Goal: Obtain resource: Obtain resource

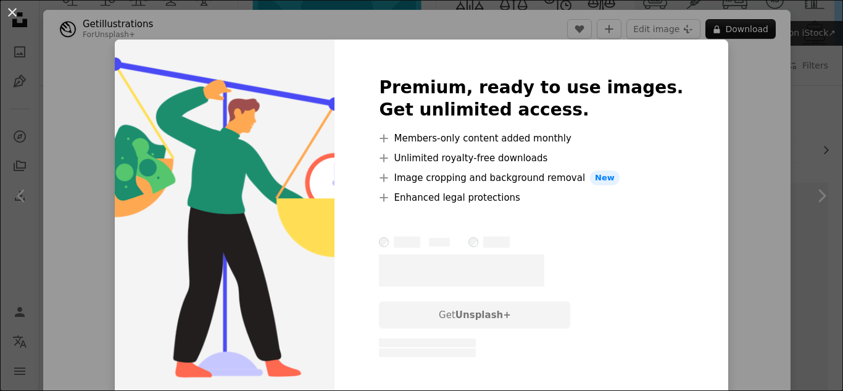
scroll to position [125, 0]
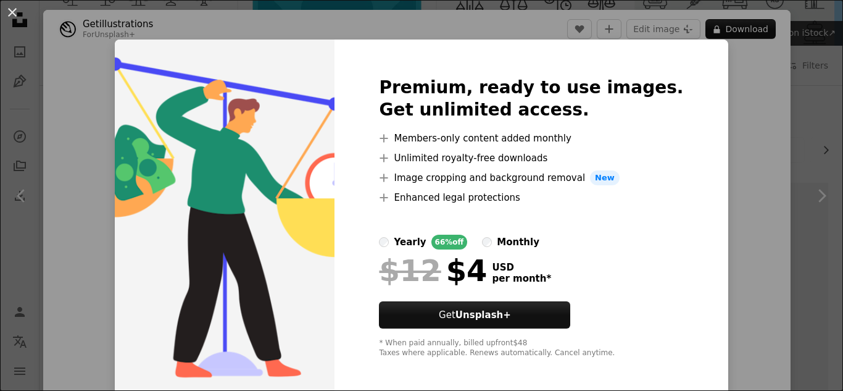
click at [102, 131] on div "An X shape Premium, ready to use images. Get unlimited access. A plus sign Memb…" at bounding box center [421, 195] width 843 height 391
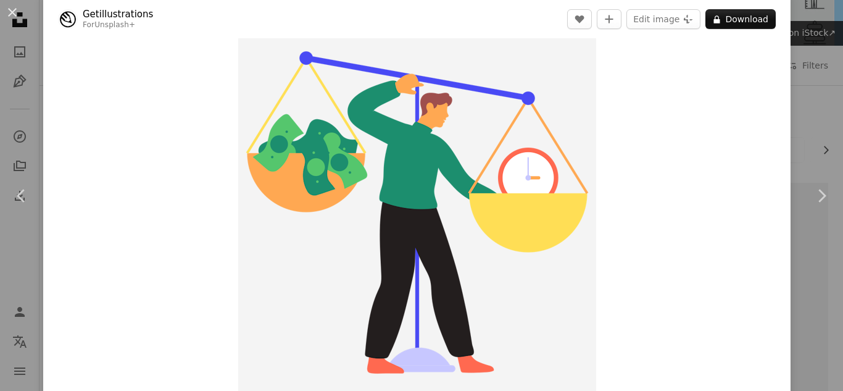
scroll to position [20, 0]
click at [366, 101] on img "Zoom in on this image" at bounding box center [417, 213] width 358 height 358
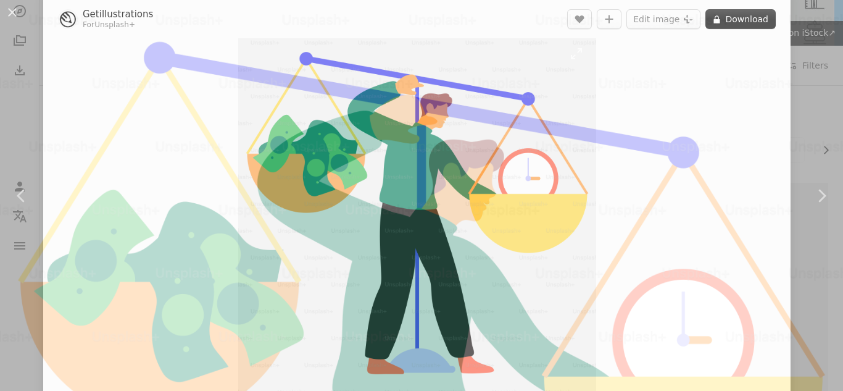
scroll to position [218, 0]
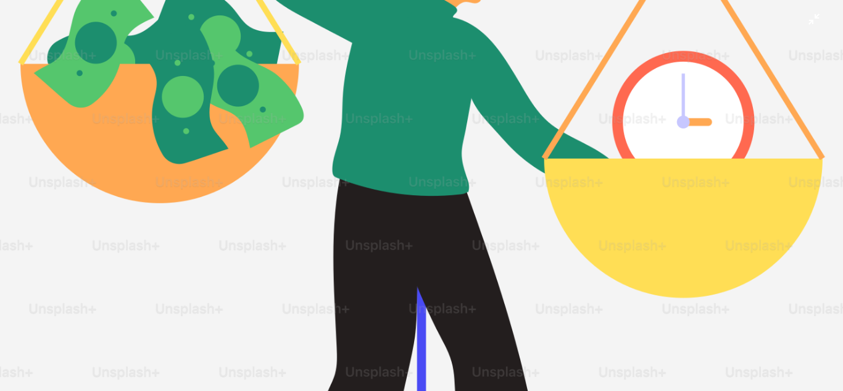
click at [366, 101] on img "Zoom out on this image" at bounding box center [421, 204] width 844 height 844
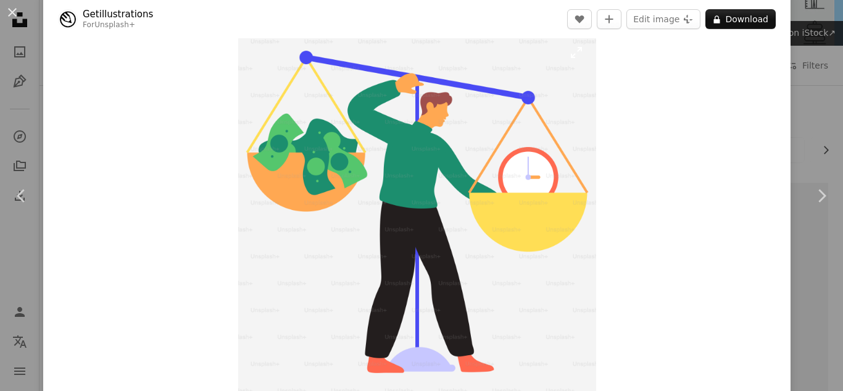
click at [366, 101] on img "Zoom in on this image" at bounding box center [417, 212] width 358 height 358
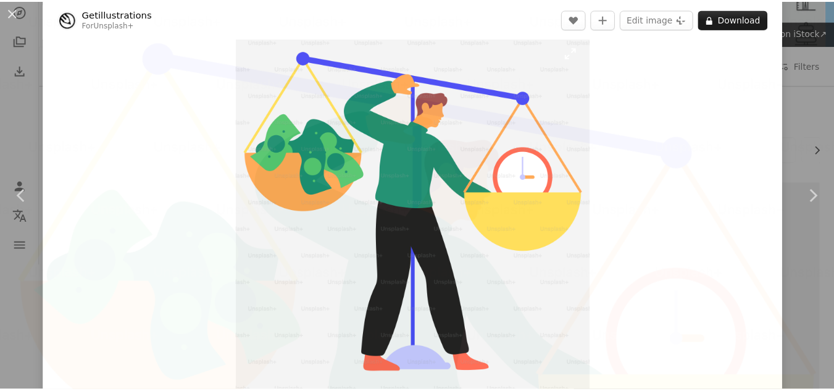
scroll to position [218, 0]
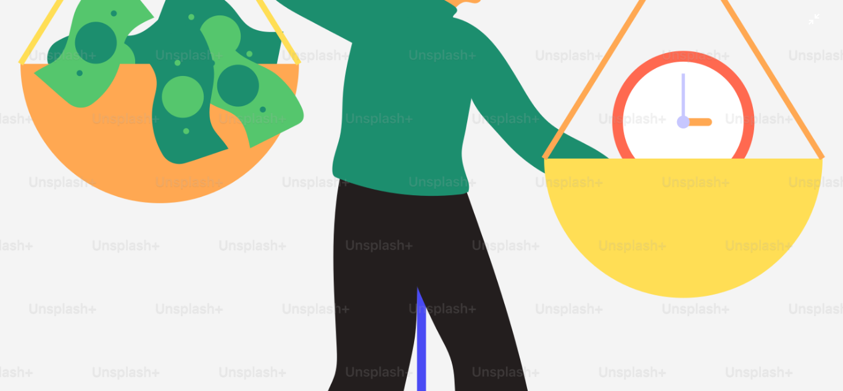
click at [366, 101] on img "Zoom out on this image" at bounding box center [421, 204] width 844 height 844
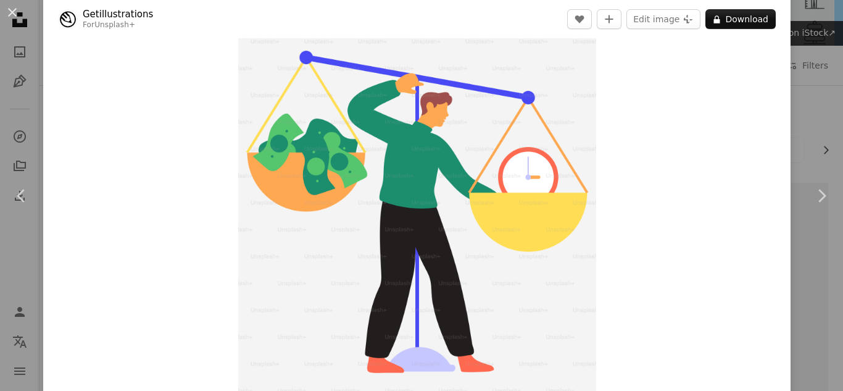
click at [804, 88] on div "An X shape Chevron left Chevron right Getillustrations For Unsplash+ A heart A …" at bounding box center [421, 195] width 843 height 391
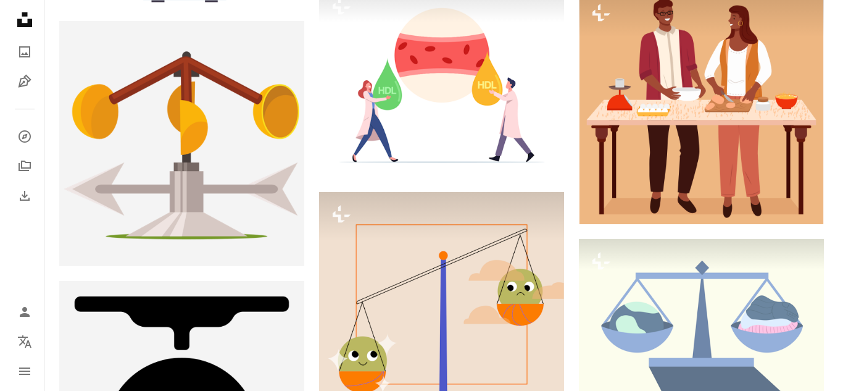
scroll to position [3206, 0]
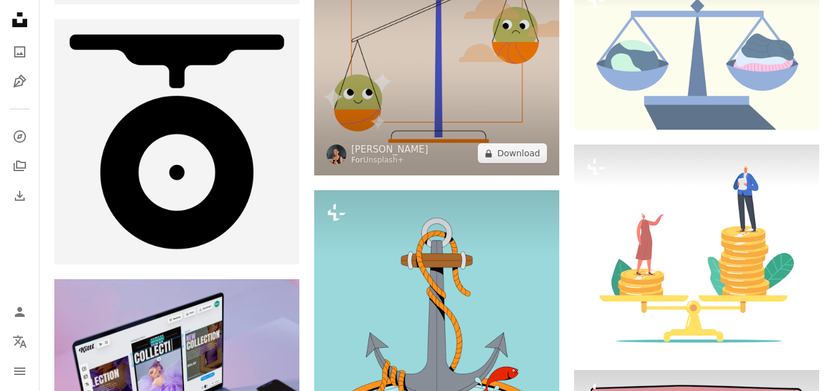
click at [428, 100] on img at bounding box center [436, 52] width 245 height 245
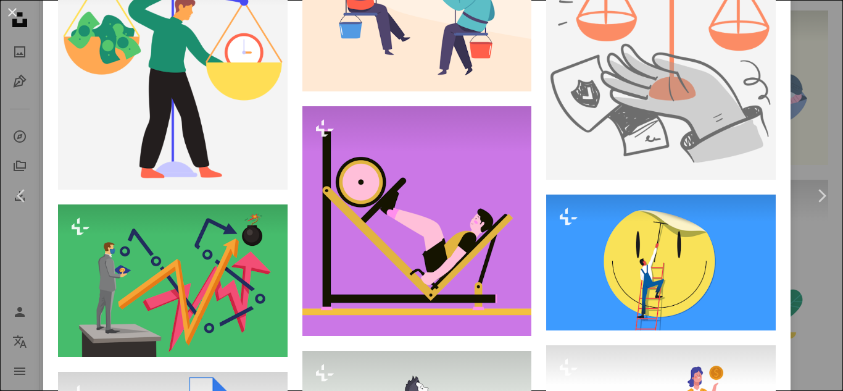
scroll to position [2057, 0]
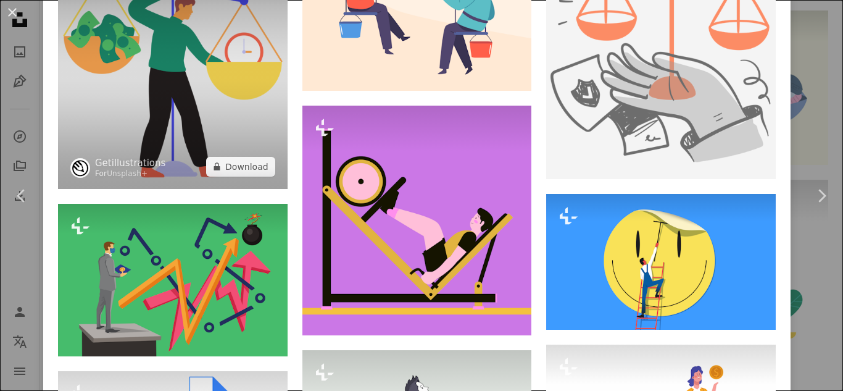
click at [228, 44] on img at bounding box center [173, 74] width 230 height 230
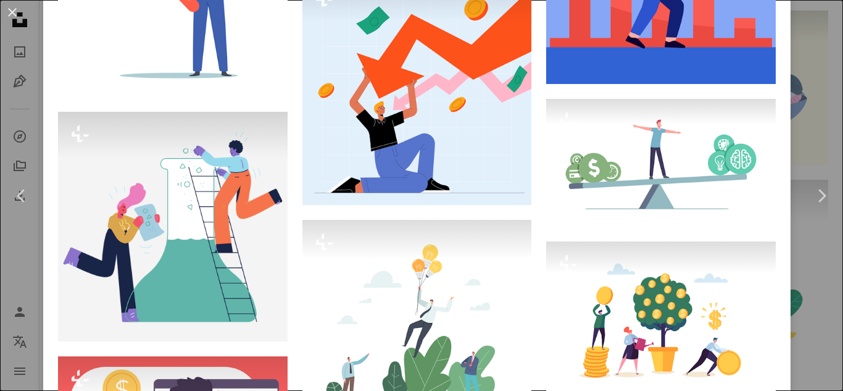
scroll to position [1998, 0]
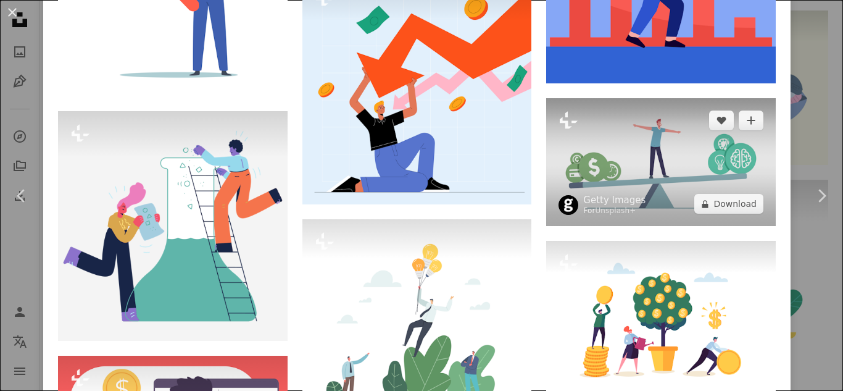
click at [662, 126] on img at bounding box center [661, 162] width 230 height 128
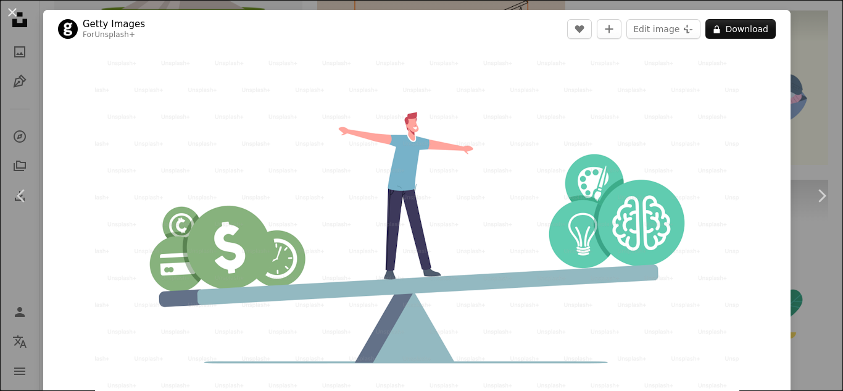
click at [657, 128] on img "Zoom in on this image" at bounding box center [417, 233] width 644 height 358
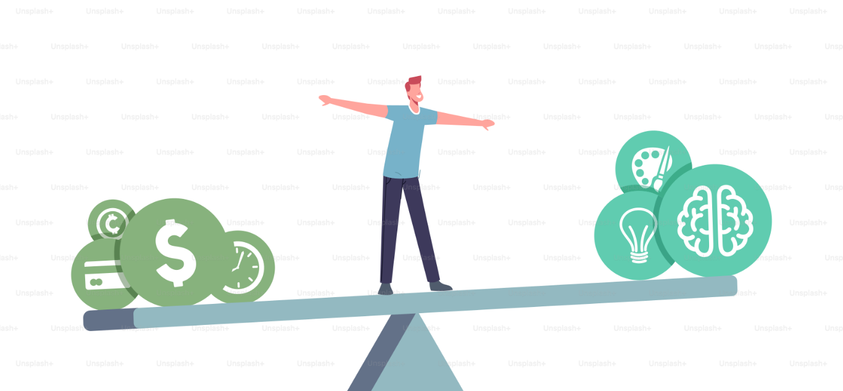
scroll to position [34, 0]
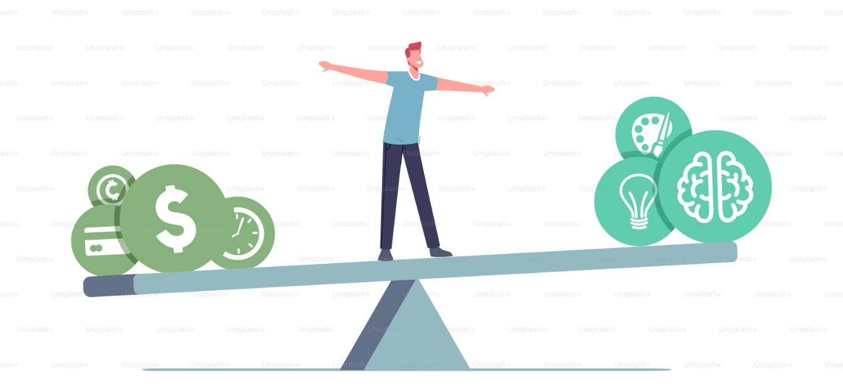
click at [657, 128] on img "Zoom out on this image" at bounding box center [421, 200] width 844 height 470
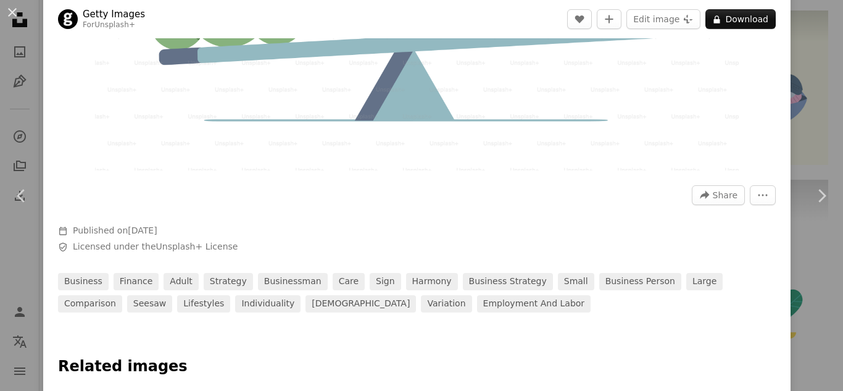
scroll to position [243, 0]
click at [127, 309] on link "seesaw" at bounding box center [149, 302] width 45 height 17
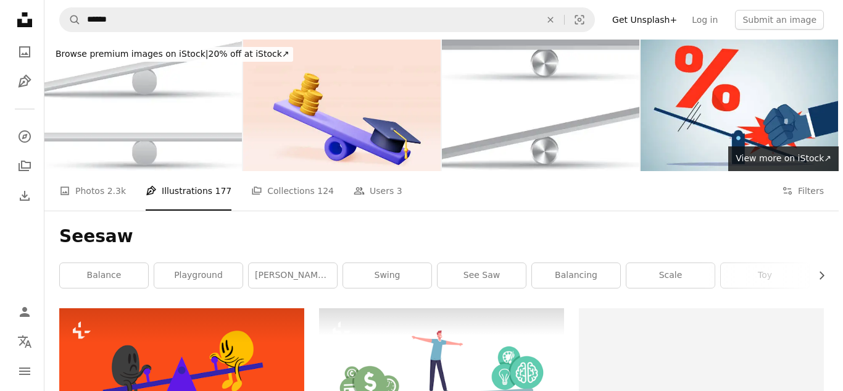
scroll to position [205, 0]
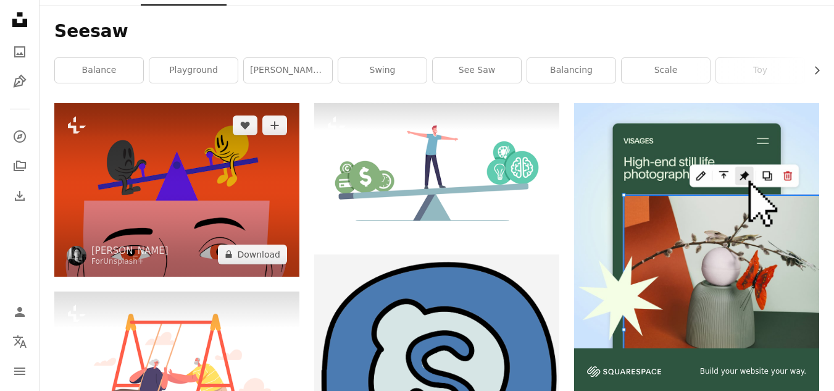
click at [177, 171] on img at bounding box center [176, 189] width 245 height 173
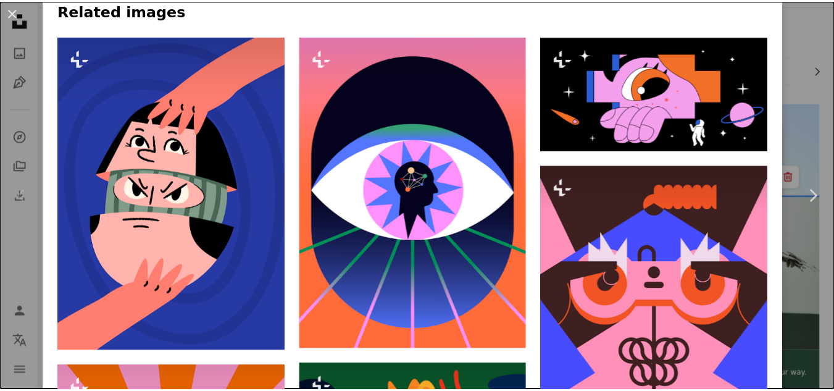
scroll to position [875, 0]
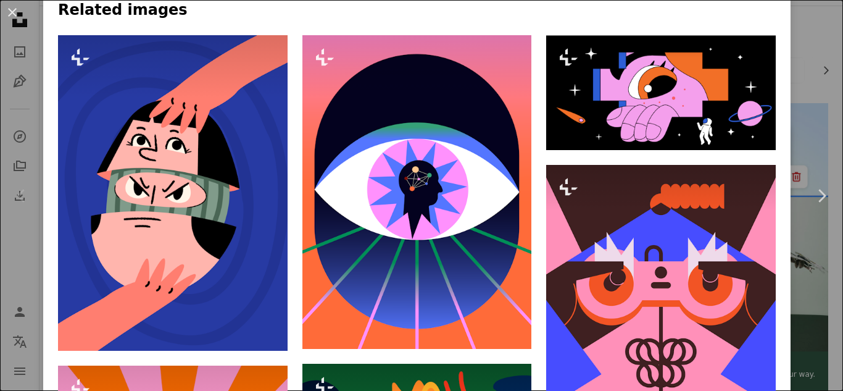
click at [22, 123] on div "An X shape Chevron left Chevron right [PERSON_NAME] For Unsplash+ A heart A plu…" at bounding box center [421, 195] width 843 height 391
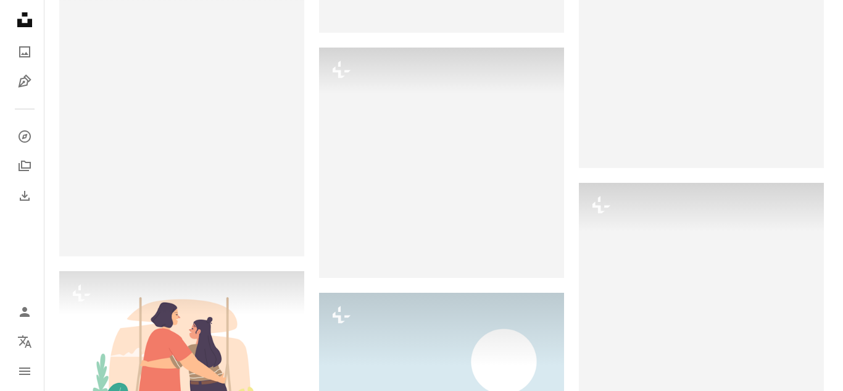
scroll to position [931, 0]
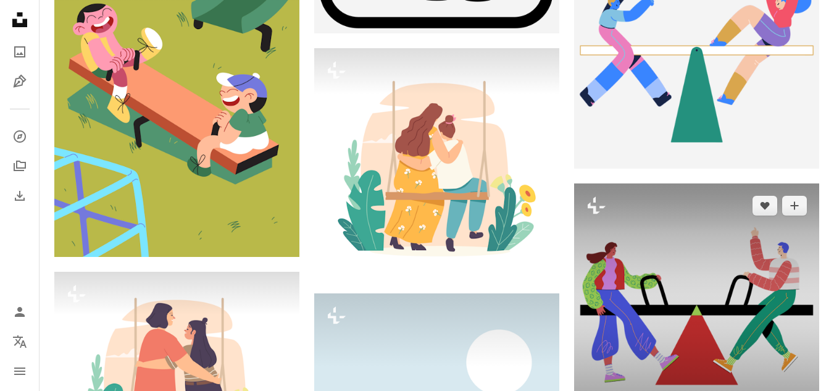
click at [662, 280] on img at bounding box center [696, 305] width 245 height 245
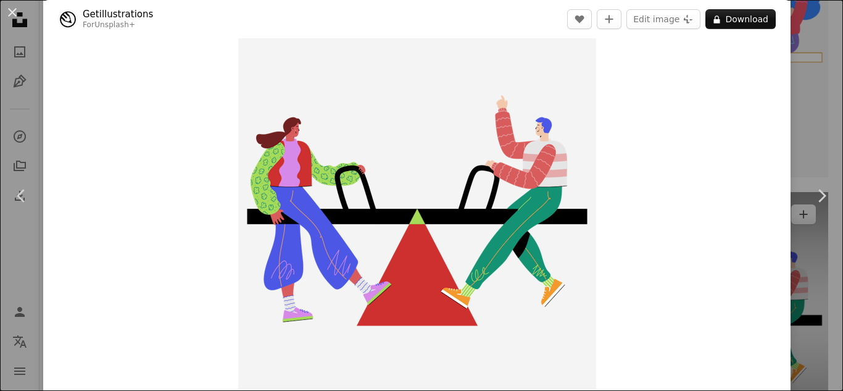
scroll to position [24, 0]
